Goal: Information Seeking & Learning: Learn about a topic

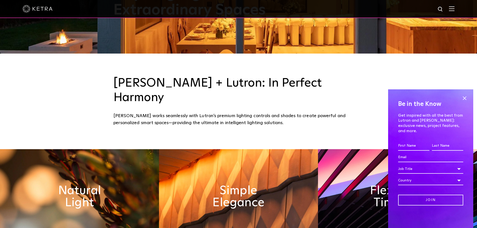
scroll to position [175, 0]
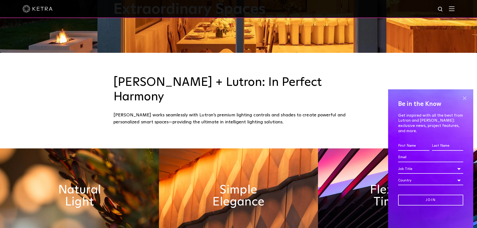
click at [464, 102] on span at bounding box center [465, 98] width 8 height 8
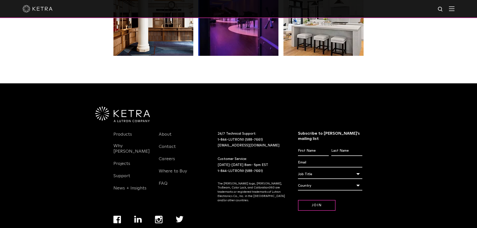
scroll to position [1053, 0]
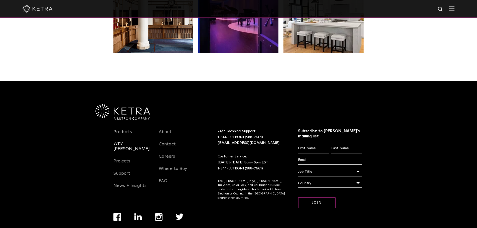
click at [127, 141] on link "Why [PERSON_NAME]" at bounding box center [132, 149] width 38 height 17
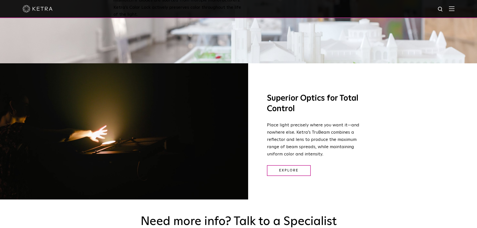
scroll to position [576, 0]
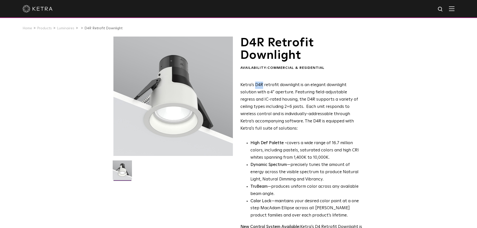
drag, startPoint x: 254, startPoint y: 83, endPoint x: 262, endPoint y: 84, distance: 7.8
click at [262, 84] on p "Ketra’s D4R retrofit downlight is an elegant downlight solution with a 4” apert…" at bounding box center [301, 107] width 122 height 51
copy p "D4R"
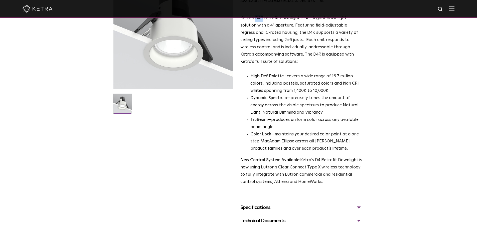
scroll to position [75, 0]
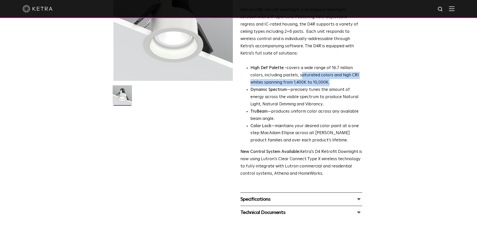
drag, startPoint x: 300, startPoint y: 75, endPoint x: 346, endPoint y: 81, distance: 46.5
click at [346, 81] on p "High Def Palette - covers a wide range of 16.7 million colors, including pastel…" at bounding box center [306, 76] width 112 height 22
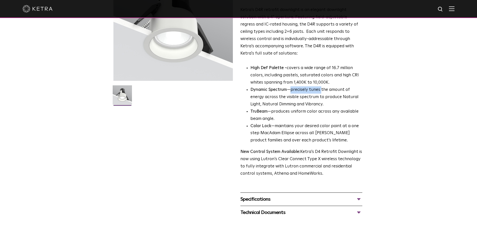
drag, startPoint x: 291, startPoint y: 90, endPoint x: 323, endPoint y: 92, distance: 31.1
click at [322, 92] on li "Dynamic Spectrum —precisely tunes the amount of energy across the visible spect…" at bounding box center [306, 97] width 112 height 22
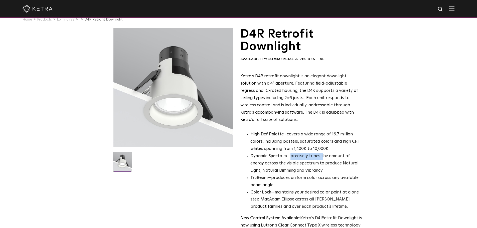
scroll to position [0, 0]
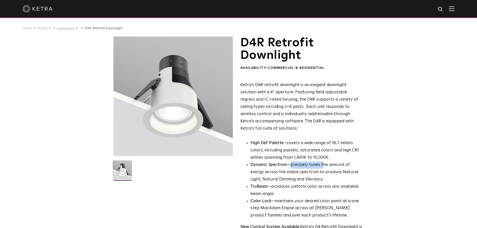
click at [64, 29] on link "Luminaires" at bounding box center [66, 29] width 18 height 4
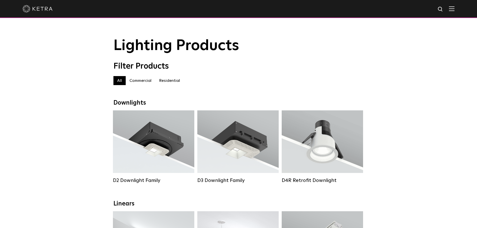
click at [169, 83] on label "Residential" at bounding box center [169, 80] width 29 height 9
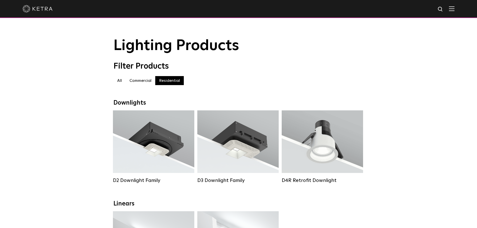
click at [167, 80] on label "Residential" at bounding box center [169, 80] width 29 height 9
click at [143, 82] on label "Commercial" at bounding box center [141, 80] width 30 height 9
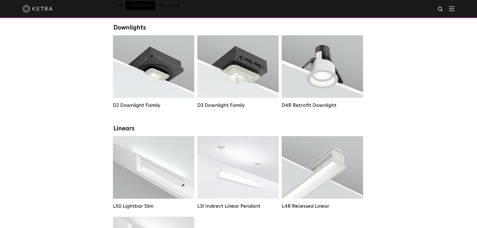
scroll to position [50, 0]
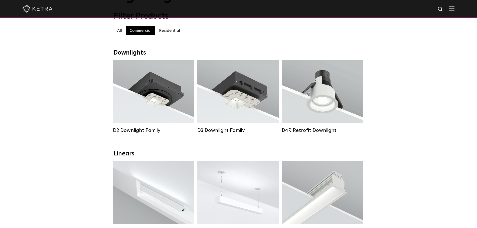
click at [170, 32] on label "Residential" at bounding box center [169, 30] width 29 height 9
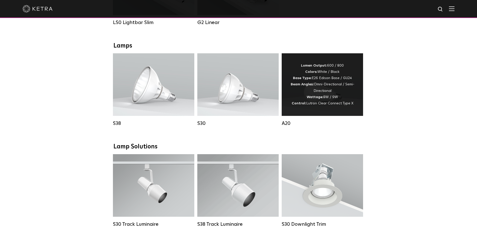
scroll to position [250, 0]
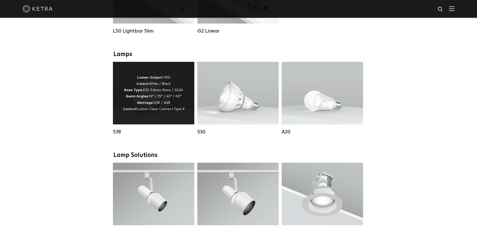
click at [172, 111] on span "Lutron Clear Connect Type X" at bounding box center [160, 109] width 47 height 4
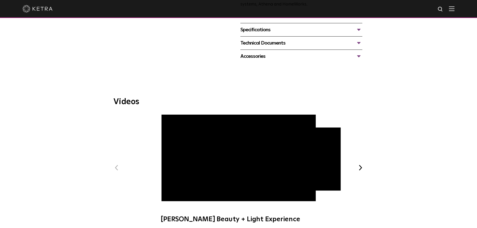
scroll to position [225, 0]
